Goal: Ask a question

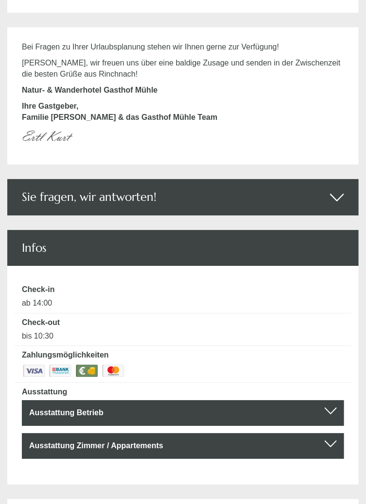
scroll to position [2357, 0]
click at [334, 200] on icon at bounding box center [337, 197] width 14 height 17
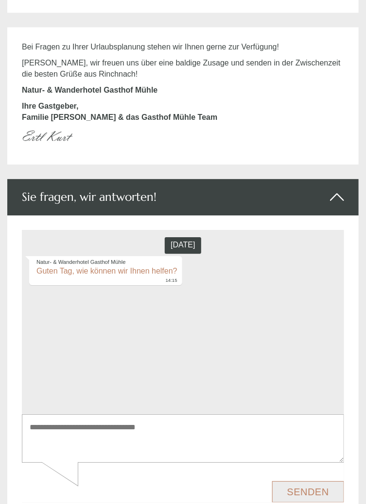
click at [336, 196] on icon at bounding box center [337, 197] width 14 height 17
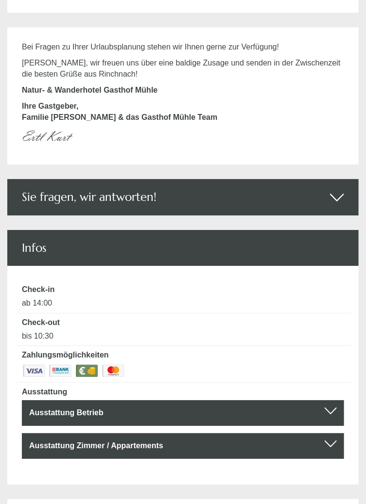
click at [327, 410] on div at bounding box center [330, 411] width 12 height 7
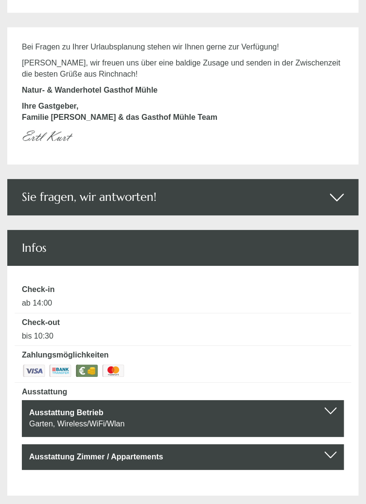
click at [328, 411] on div at bounding box center [330, 411] width 12 height 7
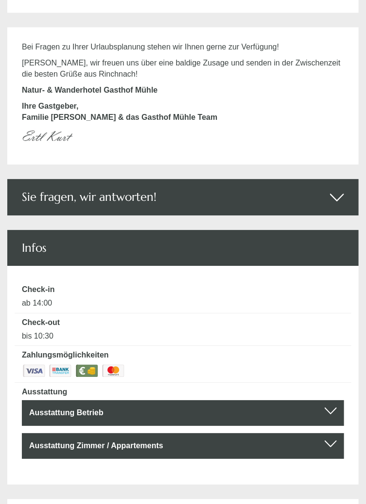
click at [327, 442] on div at bounding box center [330, 444] width 12 height 7
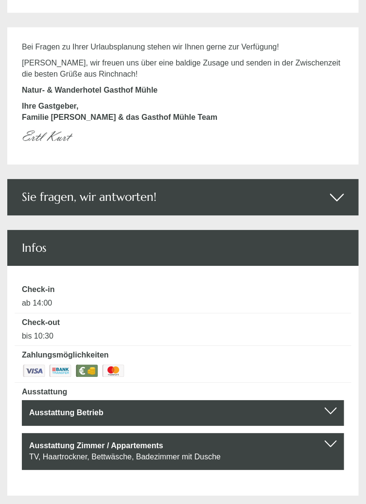
click at [327, 446] on div at bounding box center [330, 444] width 12 height 7
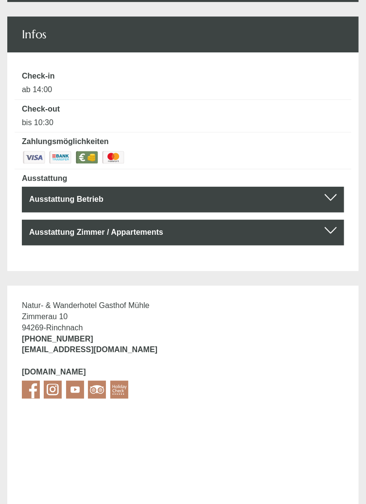
scroll to position [2571, 0]
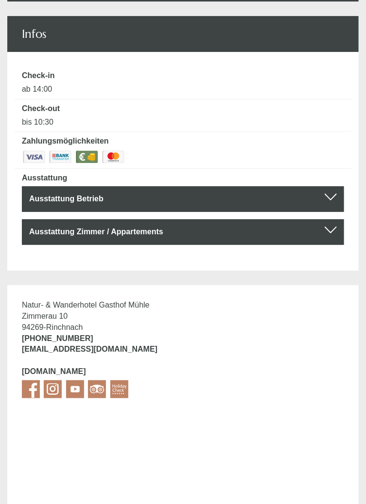
click at [252, 338] on div "Natur- & Wanderhotel Gasthof [STREET_ADDRESS] [PHONE_NUMBER] [EMAIL_ADDRESS][DO…" at bounding box center [182, 350] width 351 height 131
click at [258, 341] on div "Natur- & Wanderhotel Gasthof [STREET_ADDRESS] [PHONE_NUMBER] [EMAIL_ADDRESS][DO…" at bounding box center [182, 350] width 351 height 131
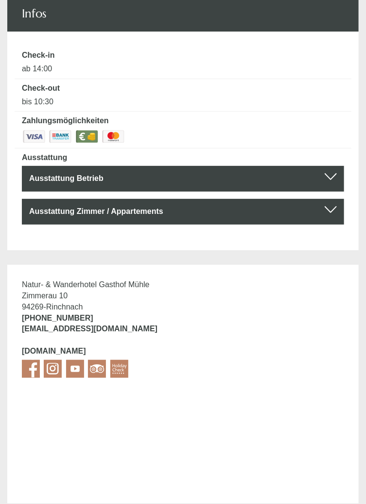
scroll to position [2599, 0]
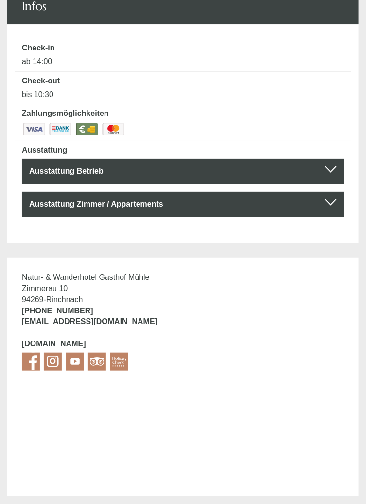
click at [285, 322] on div "Natur- & Wanderhotel Gasthof [STREET_ADDRESS] [PHONE_NUMBER] [EMAIL_ADDRESS][DO…" at bounding box center [182, 323] width 351 height 131
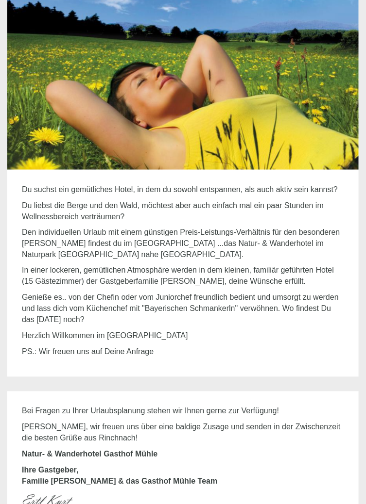
scroll to position [1993, 0]
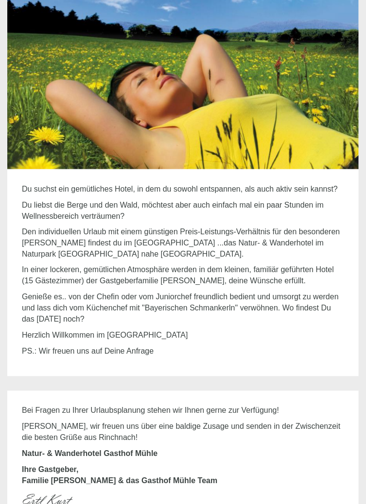
click at [290, 99] on img at bounding box center [182, 82] width 351 height 176
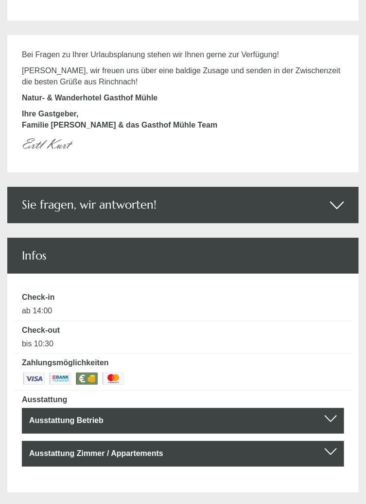
scroll to position [2349, 0]
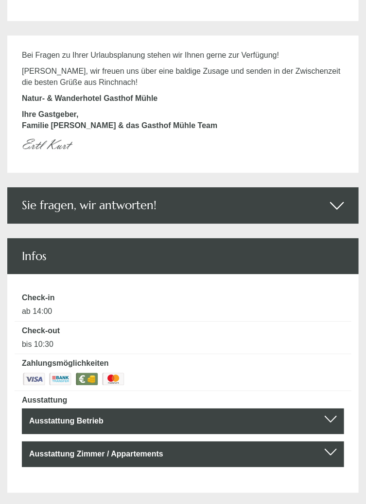
click at [309, 126] on p "Ihre Gastgeber, Familie Ertl & das Gasthof Mühle Team" at bounding box center [183, 120] width 322 height 22
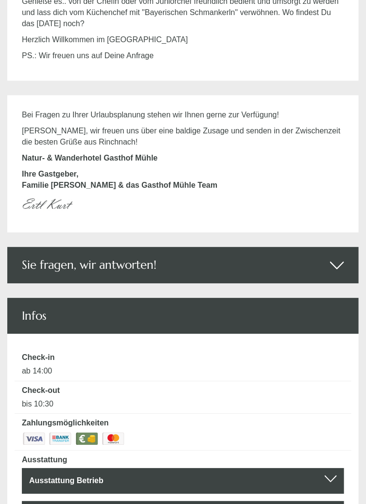
scroll to position [2289, 0]
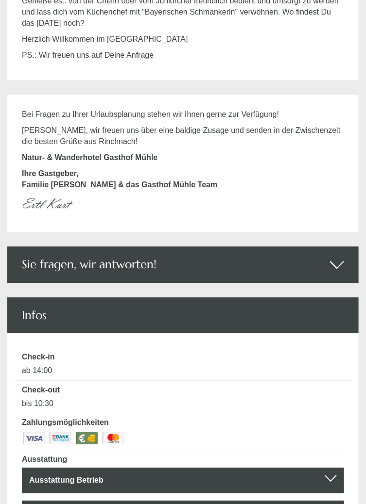
click at [332, 265] on icon at bounding box center [337, 264] width 14 height 17
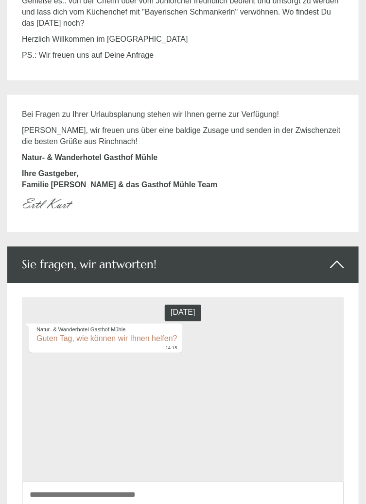
click at [126, 504] on textarea at bounding box center [182, 506] width 322 height 49
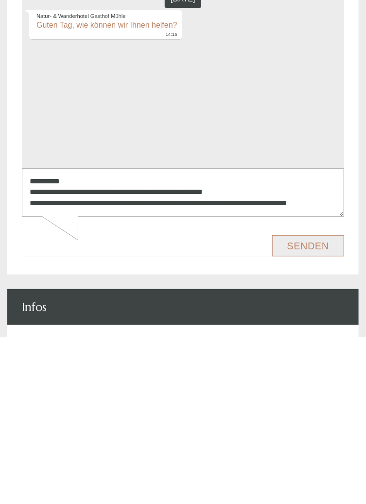
scroll to position [3, 0]
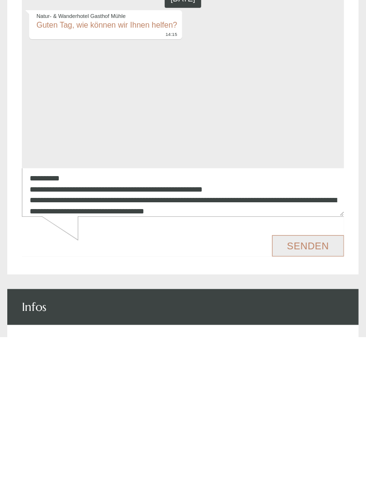
type textarea "**********"
click at [305, 249] on button "Senden" at bounding box center [307, 245] width 72 height 21
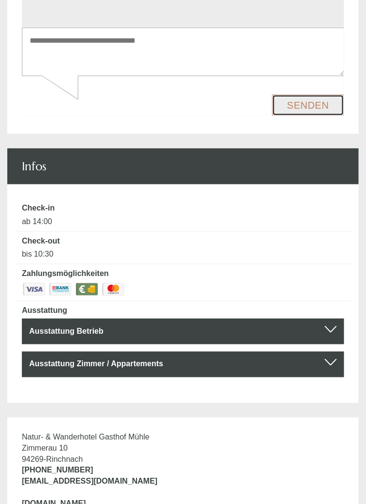
scroll to position [2744, 0]
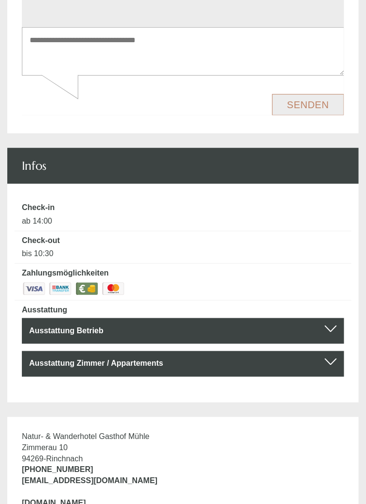
click at [206, 364] on div "Ausstattung Zimmer / Appartements" at bounding box center [182, 364] width 307 height 11
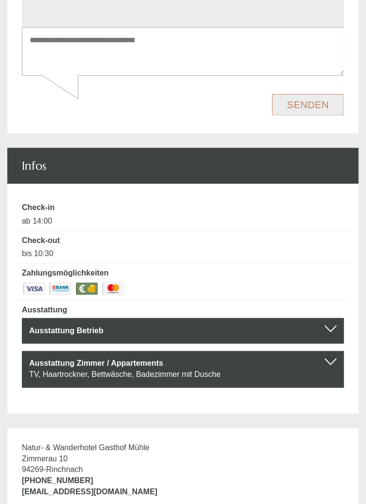
click at [325, 367] on div "Ausstattung Zimmer / Appartements" at bounding box center [182, 364] width 307 height 11
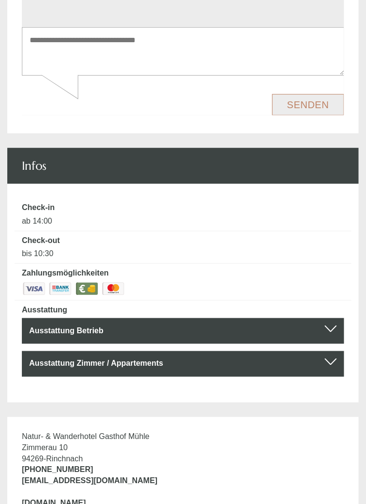
click at [327, 331] on div at bounding box center [330, 329] width 12 height 7
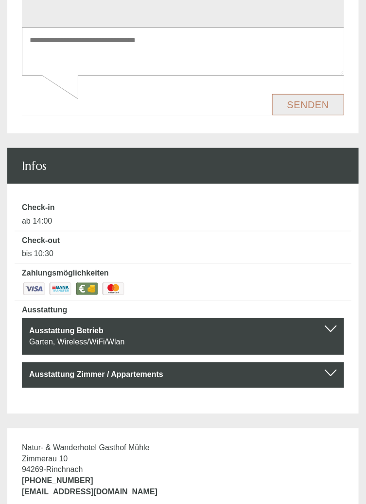
click at [323, 335] on div "Ausstattung Betrieb" at bounding box center [182, 331] width 307 height 11
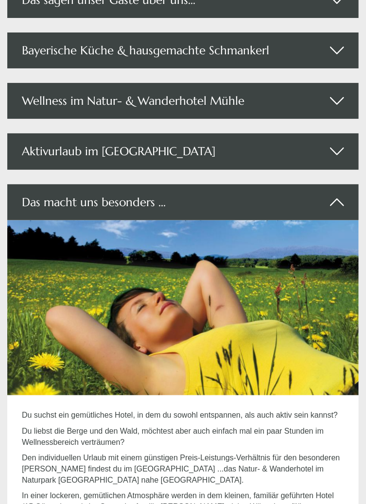
scroll to position [1766, 0]
